Goal: Find specific page/section: Find specific page/section

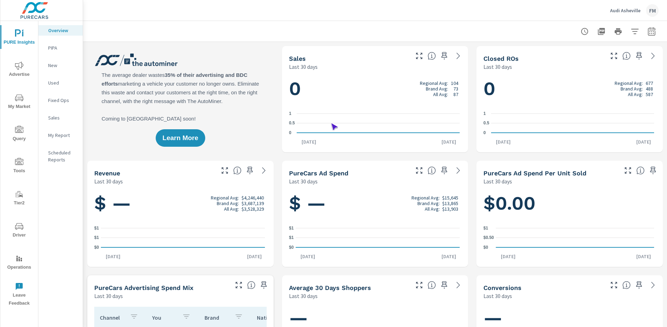
click at [19, 263] on span "Operations" at bounding box center [19, 262] width 34 height 17
